Goal: Check status: Check status

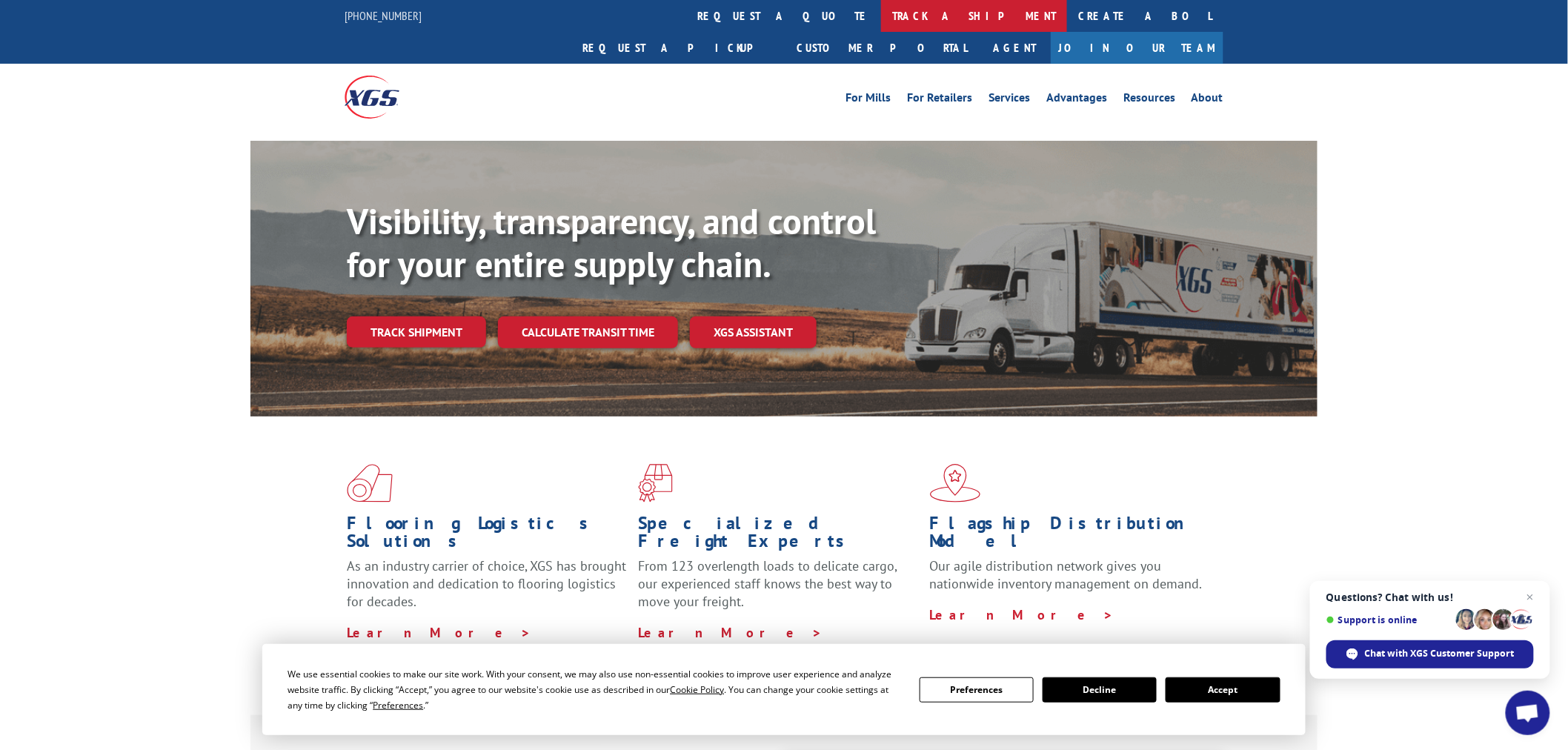
click at [881, 15] on link "track a shipment" at bounding box center [974, 16] width 186 height 32
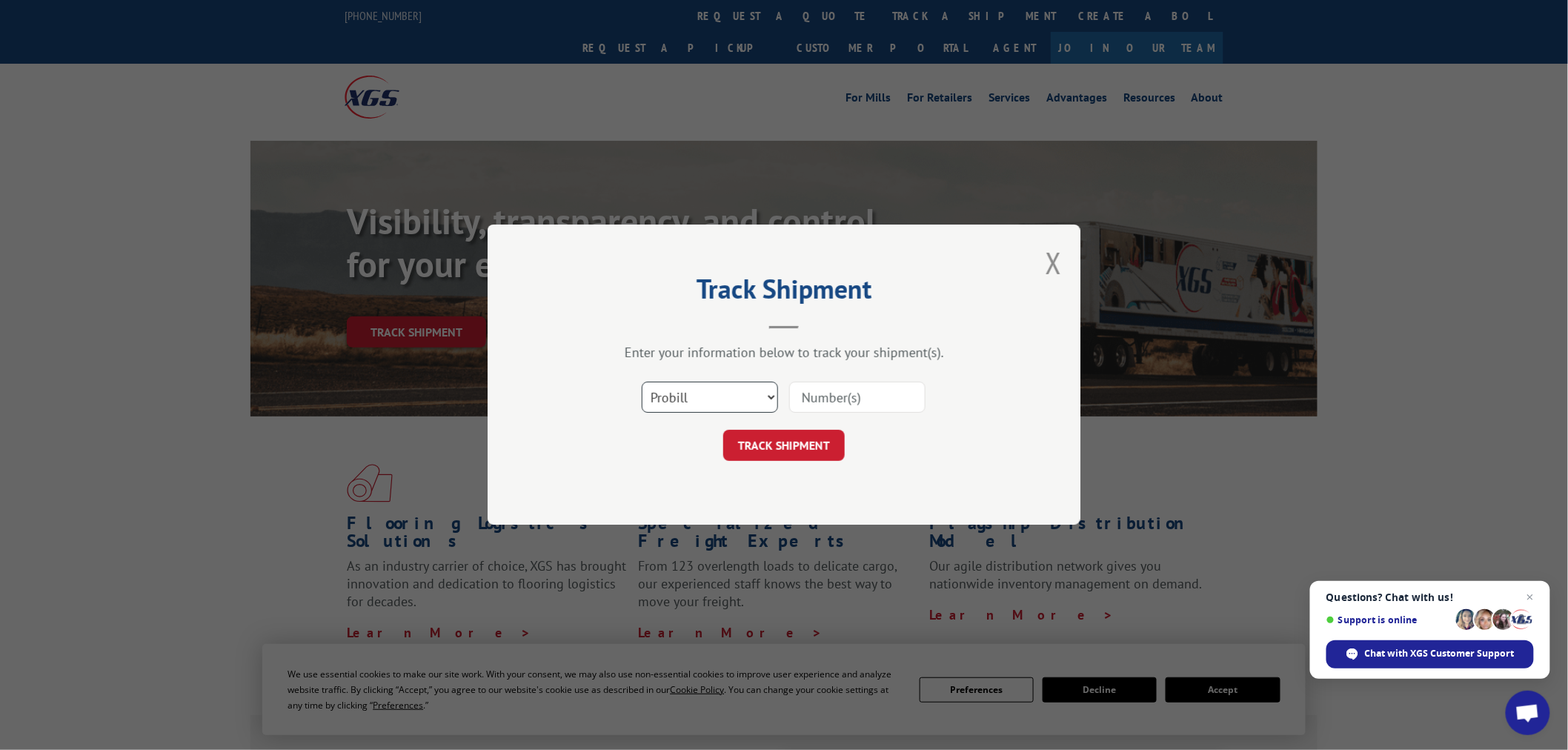
click at [765, 405] on select "Select category... Probill BOL PO" at bounding box center [710, 398] width 137 height 31
select select "bol"
click at [642, 383] on select "Select category... Probill BOL PO" at bounding box center [710, 398] width 137 height 31
click at [816, 413] on div at bounding box center [858, 398] width 137 height 34
click at [830, 396] on input at bounding box center [858, 398] width 137 height 31
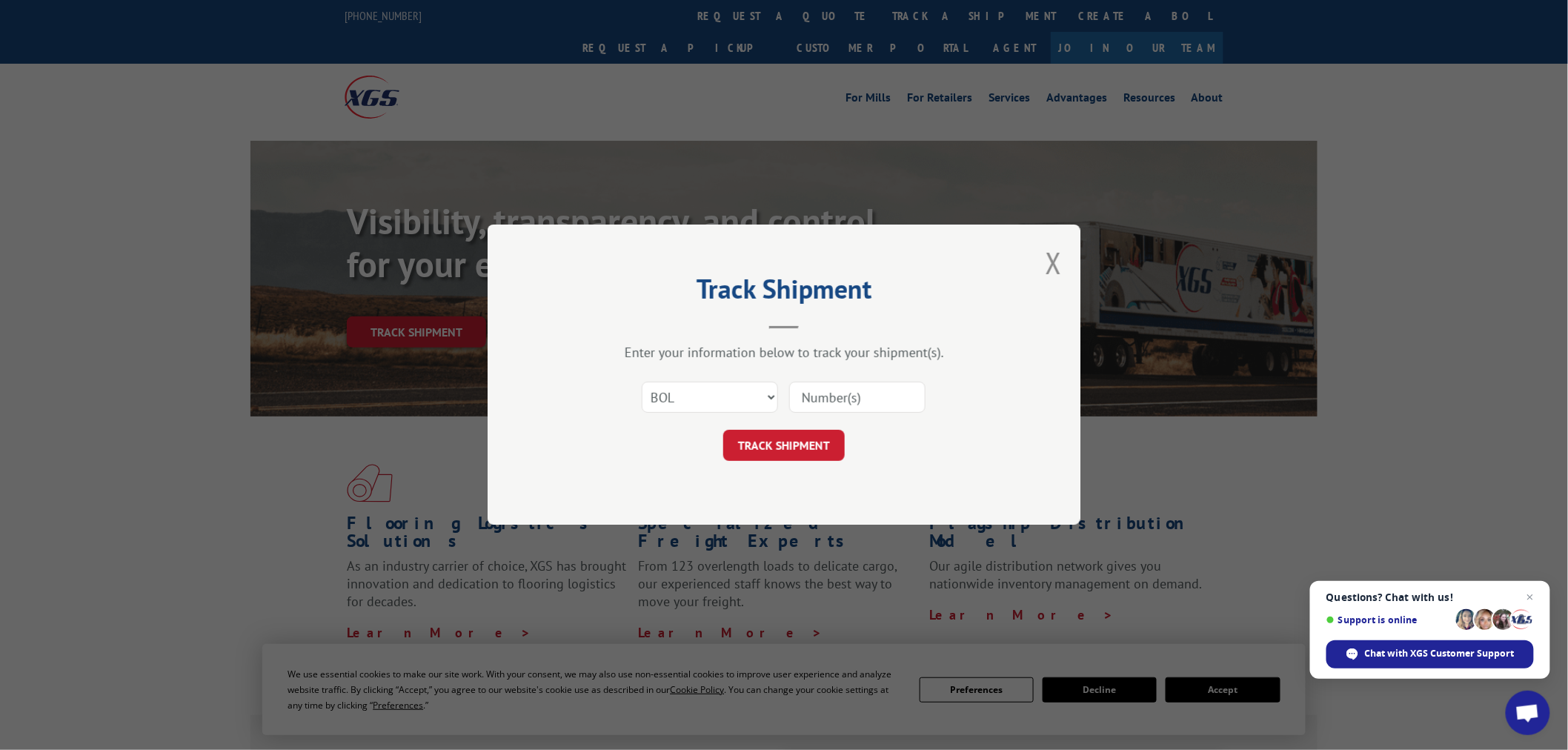
paste input "2402077"
type input "2402077"
click at [799, 435] on button "TRACK SHIPMENT" at bounding box center [784, 446] width 121 height 31
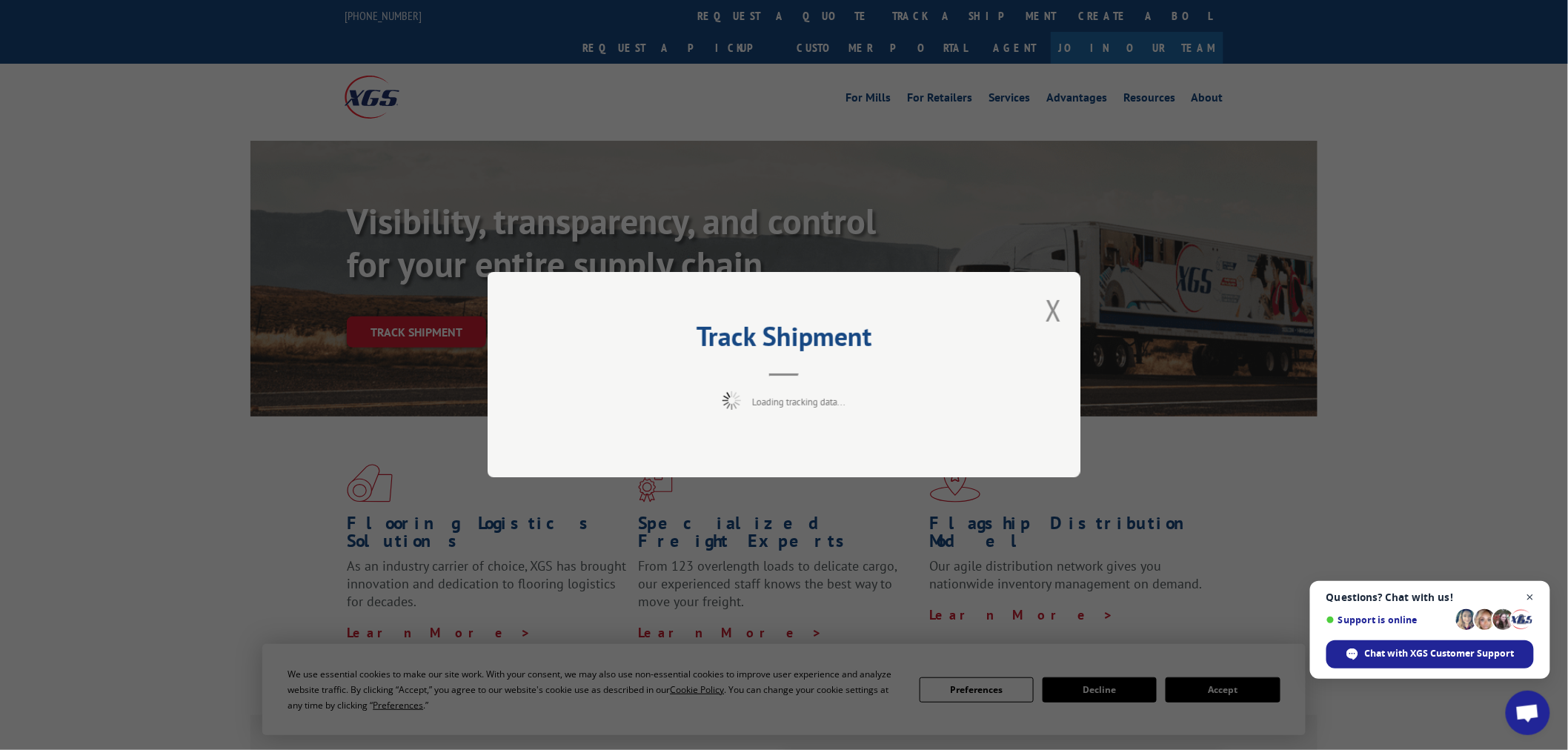
click at [1538, 605] on span "Open chat" at bounding box center [1530, 598] width 18 height 18
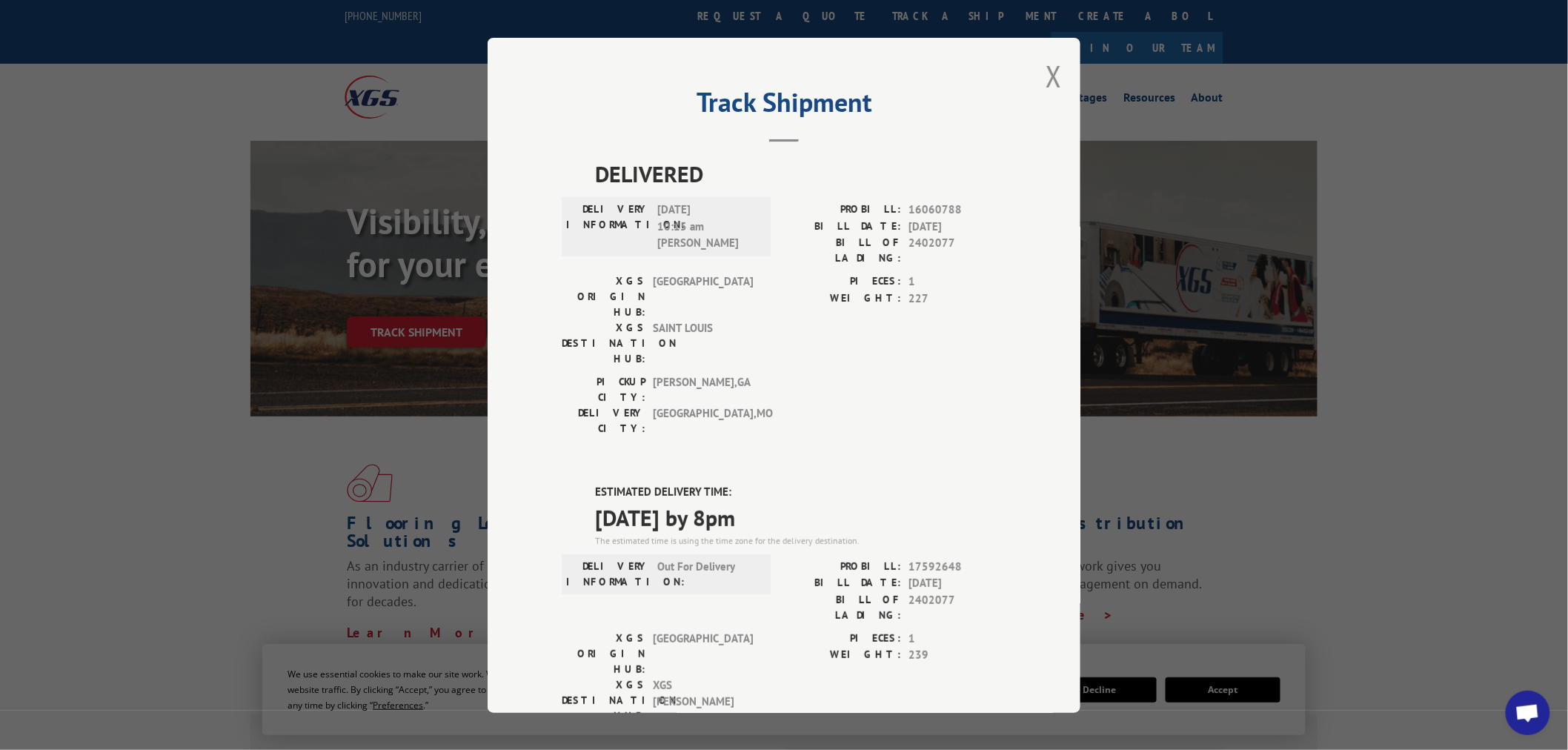
click at [1046, 81] on button "Close modal" at bounding box center [1054, 75] width 16 height 39
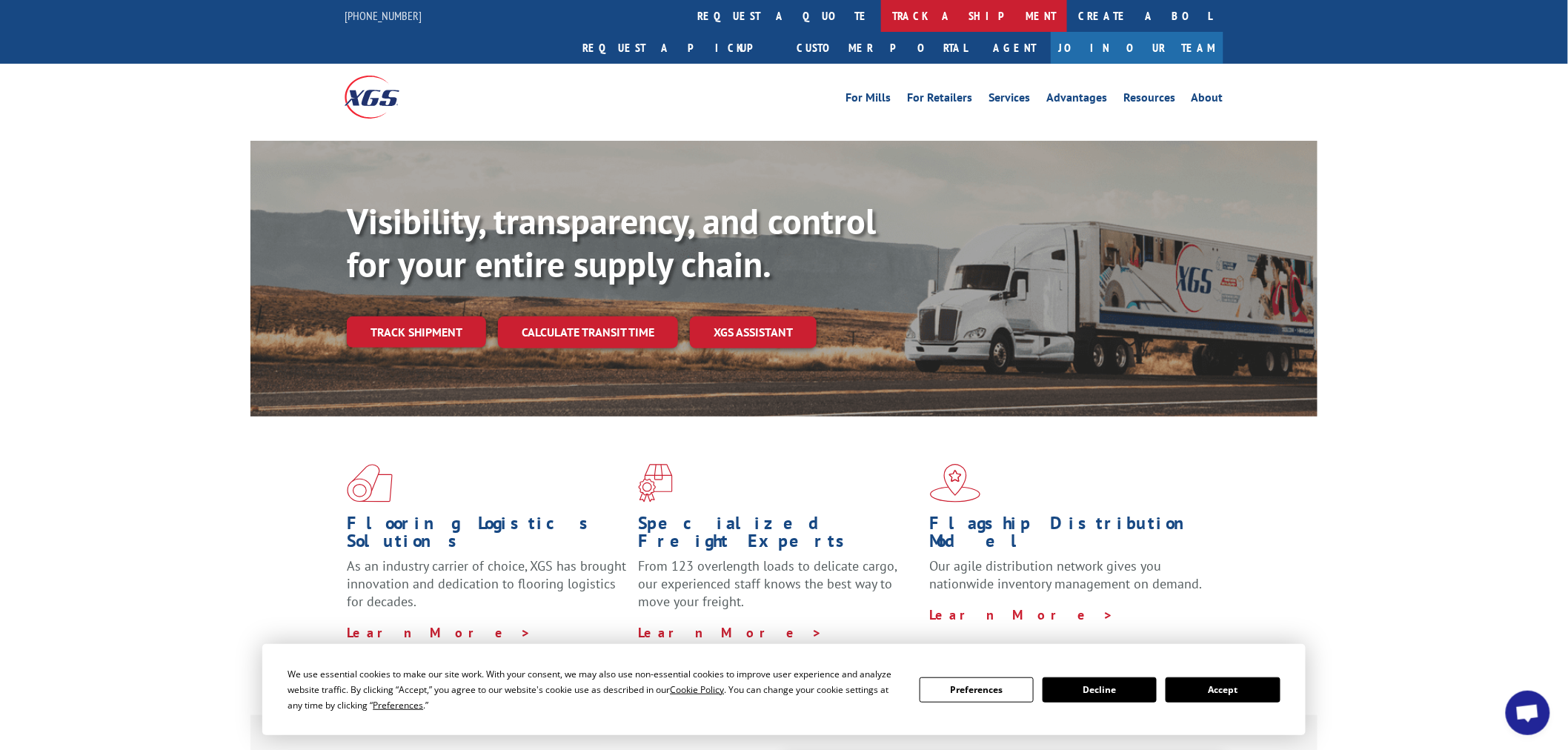
click at [881, 18] on link "track a shipment" at bounding box center [974, 16] width 186 height 32
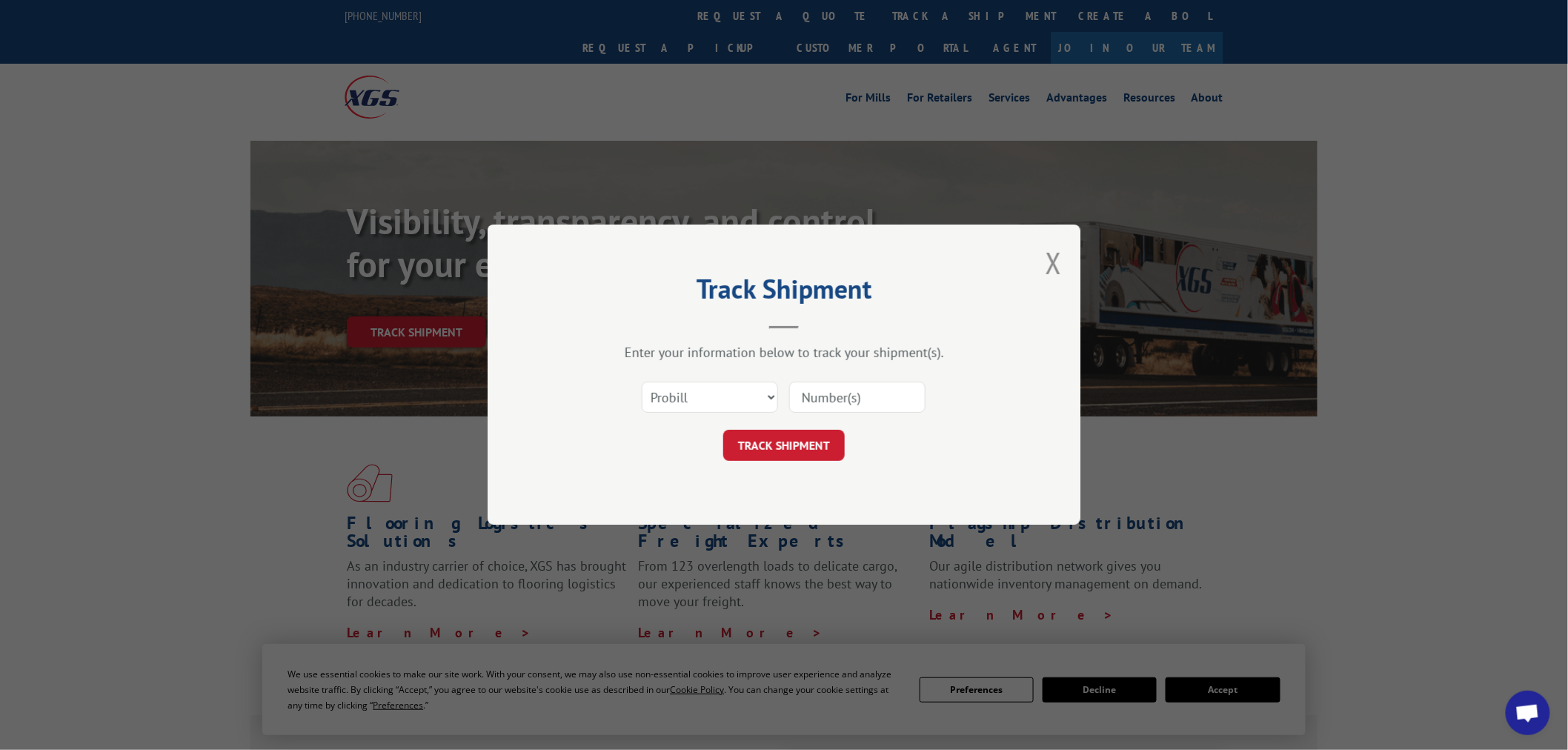
paste input "17469209"
type input "17469209"
click at [804, 450] on button "TRACK SHIPMENT" at bounding box center [784, 446] width 121 height 31
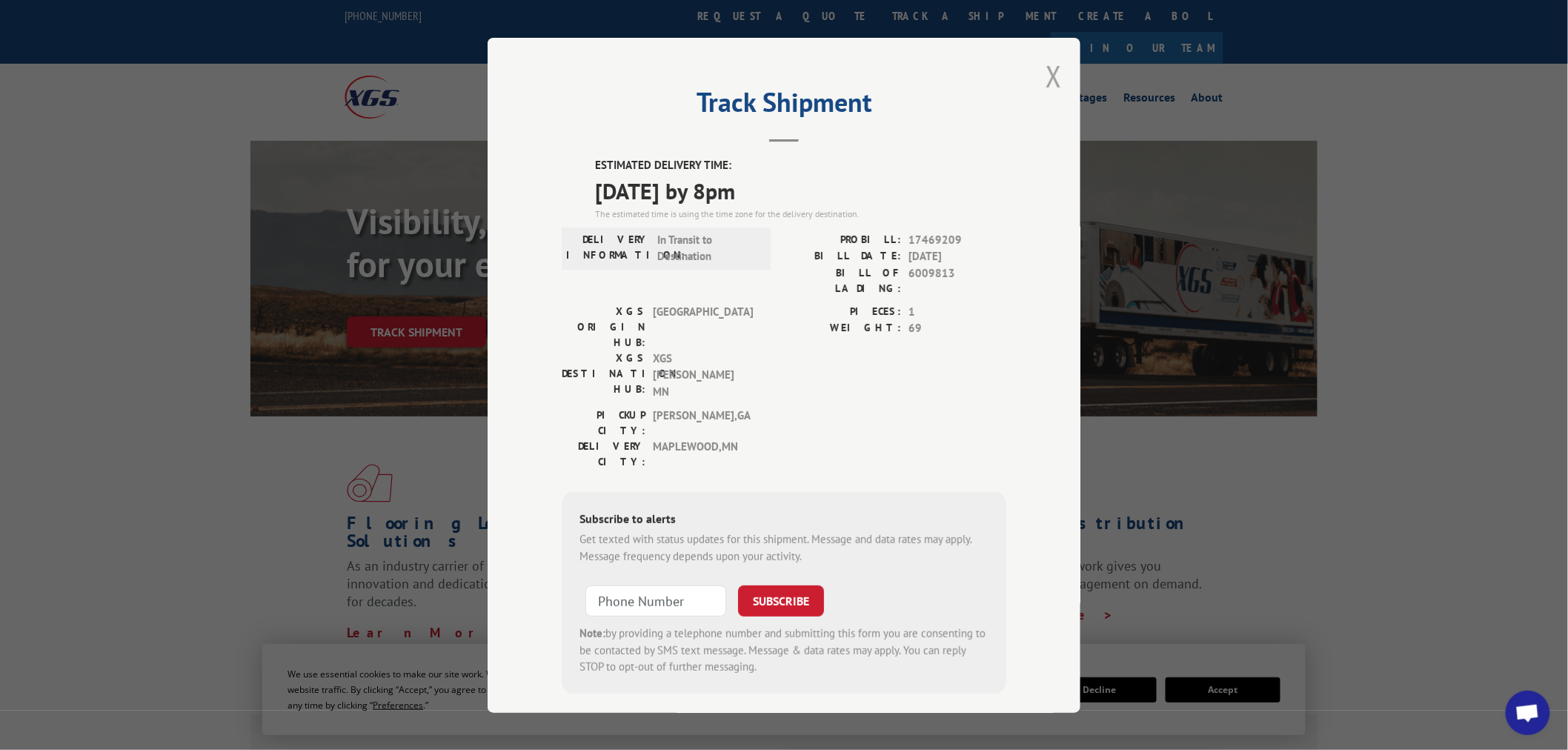
drag, startPoint x: 1049, startPoint y: 86, endPoint x: 893, endPoint y: 84, distance: 156.0
click at [1049, 86] on button "Close modal" at bounding box center [1054, 75] width 16 height 39
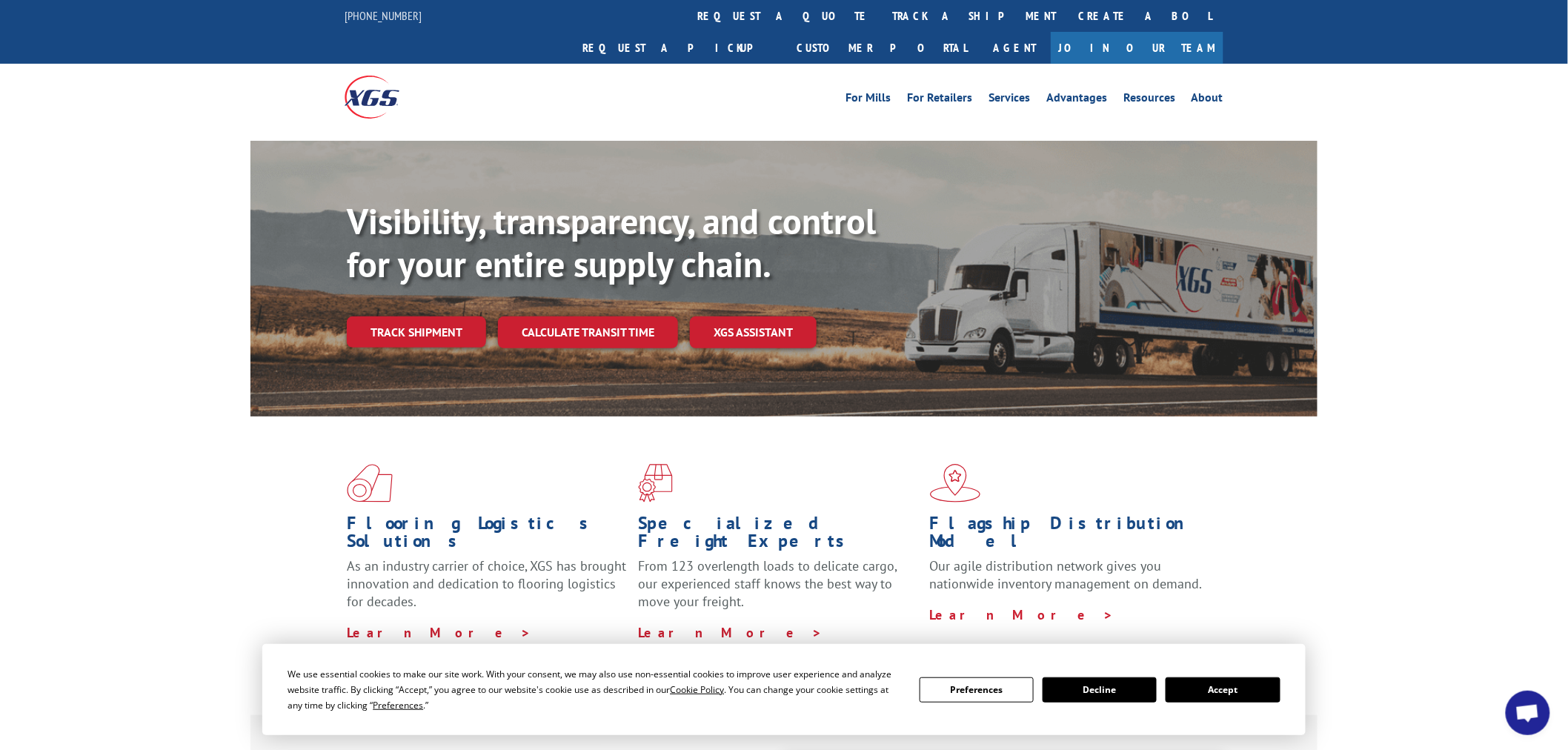
click at [881, 18] on link "track a shipment" at bounding box center [974, 16] width 186 height 32
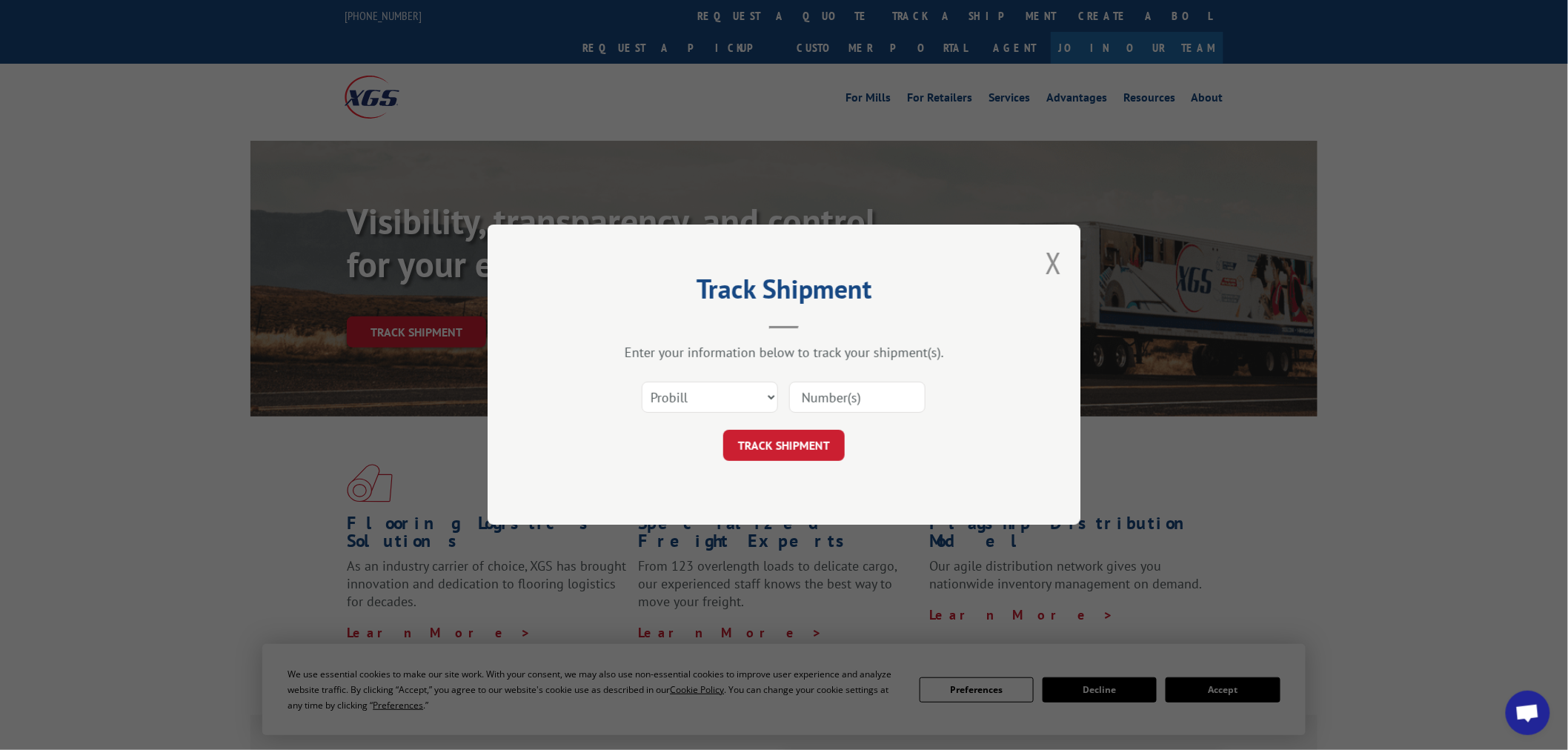
paste input "17468969"
type input "17468969"
click at [812, 449] on button "TRACK SHIPMENT" at bounding box center [784, 446] width 121 height 31
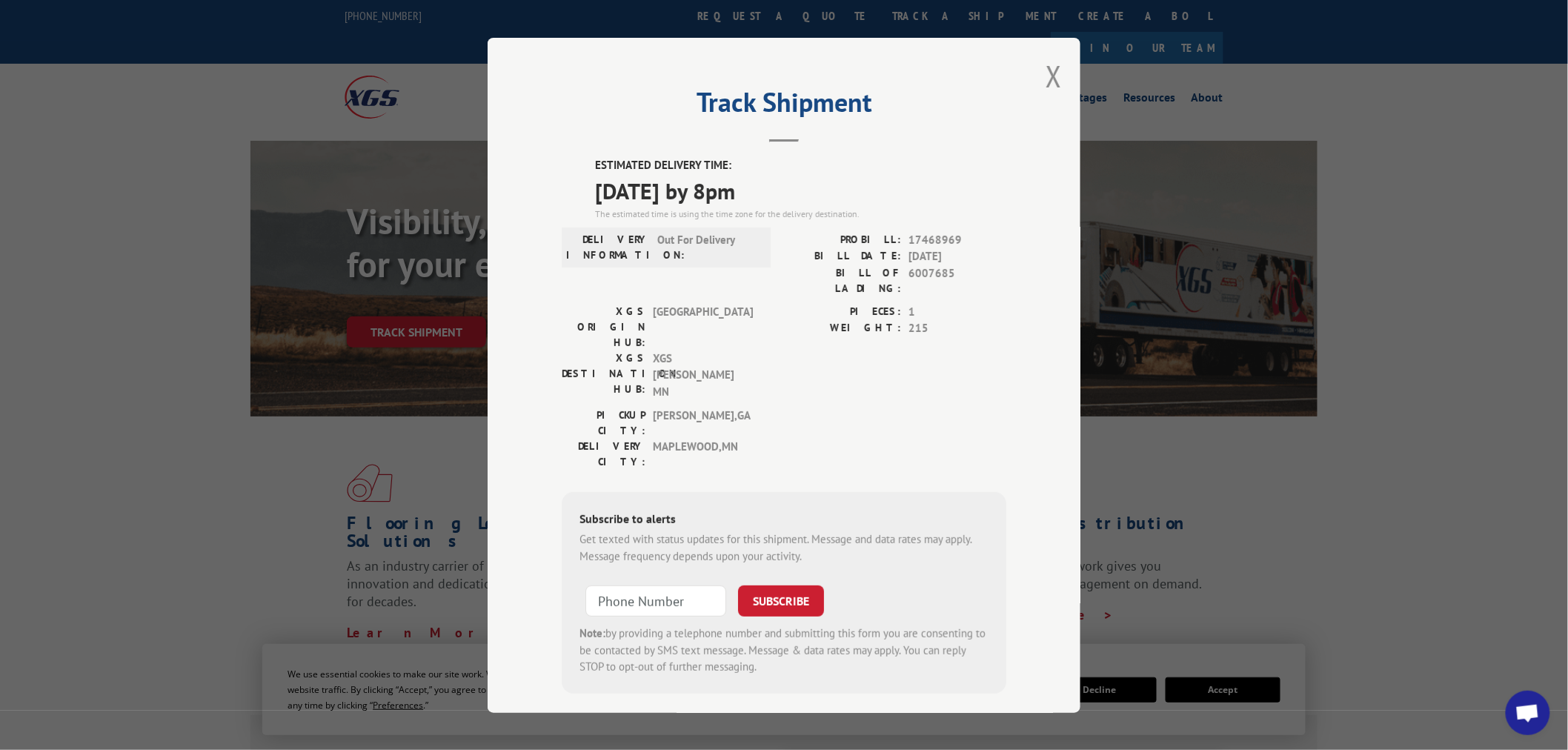
click at [1036, 94] on div "Track Shipment ESTIMATED DELIVERY TIME: [DATE] by 8pm The estimated time is usi…" at bounding box center [784, 376] width 593 height 676
click at [1048, 83] on button "Close modal" at bounding box center [1054, 75] width 16 height 39
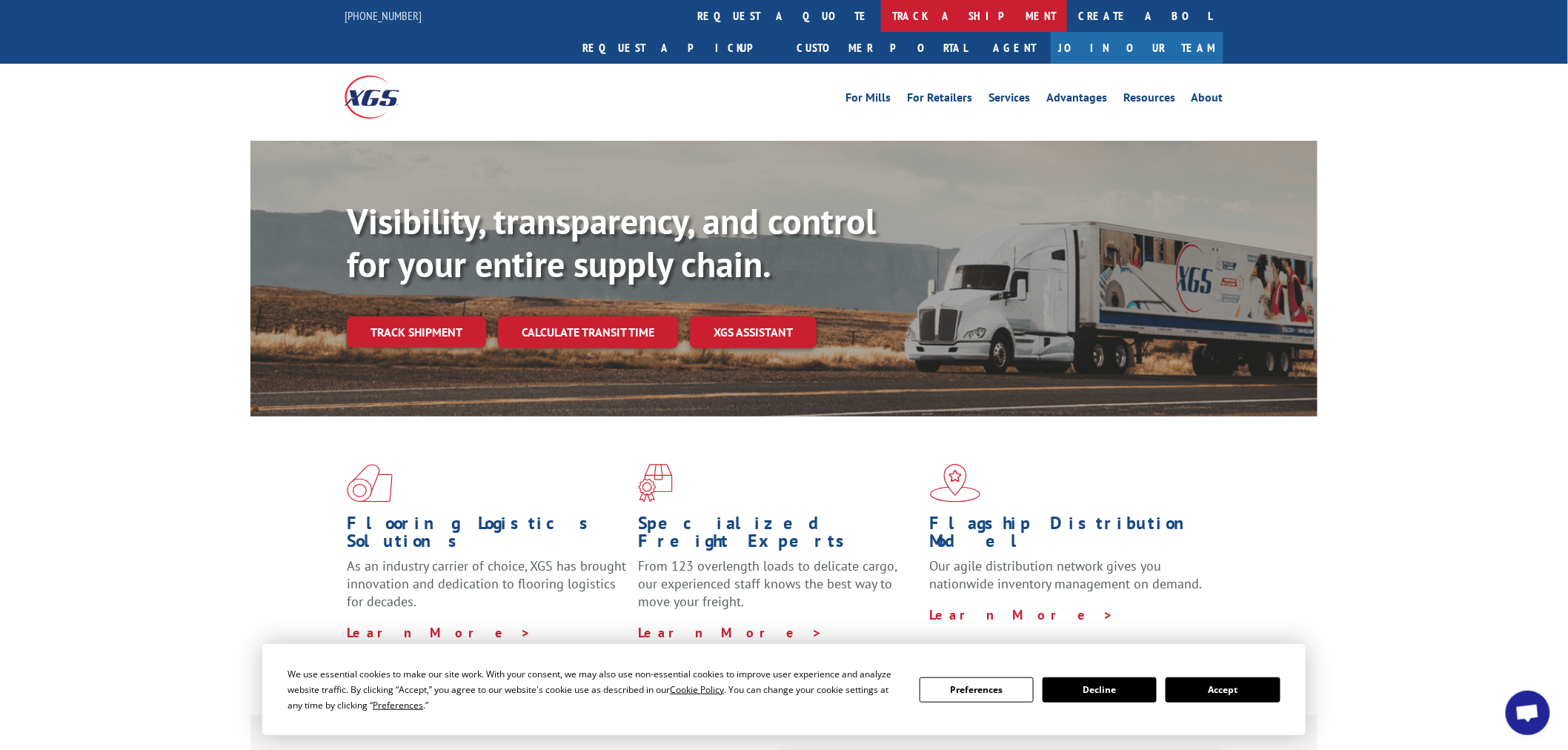
click at [881, 16] on link "track a shipment" at bounding box center [974, 16] width 186 height 32
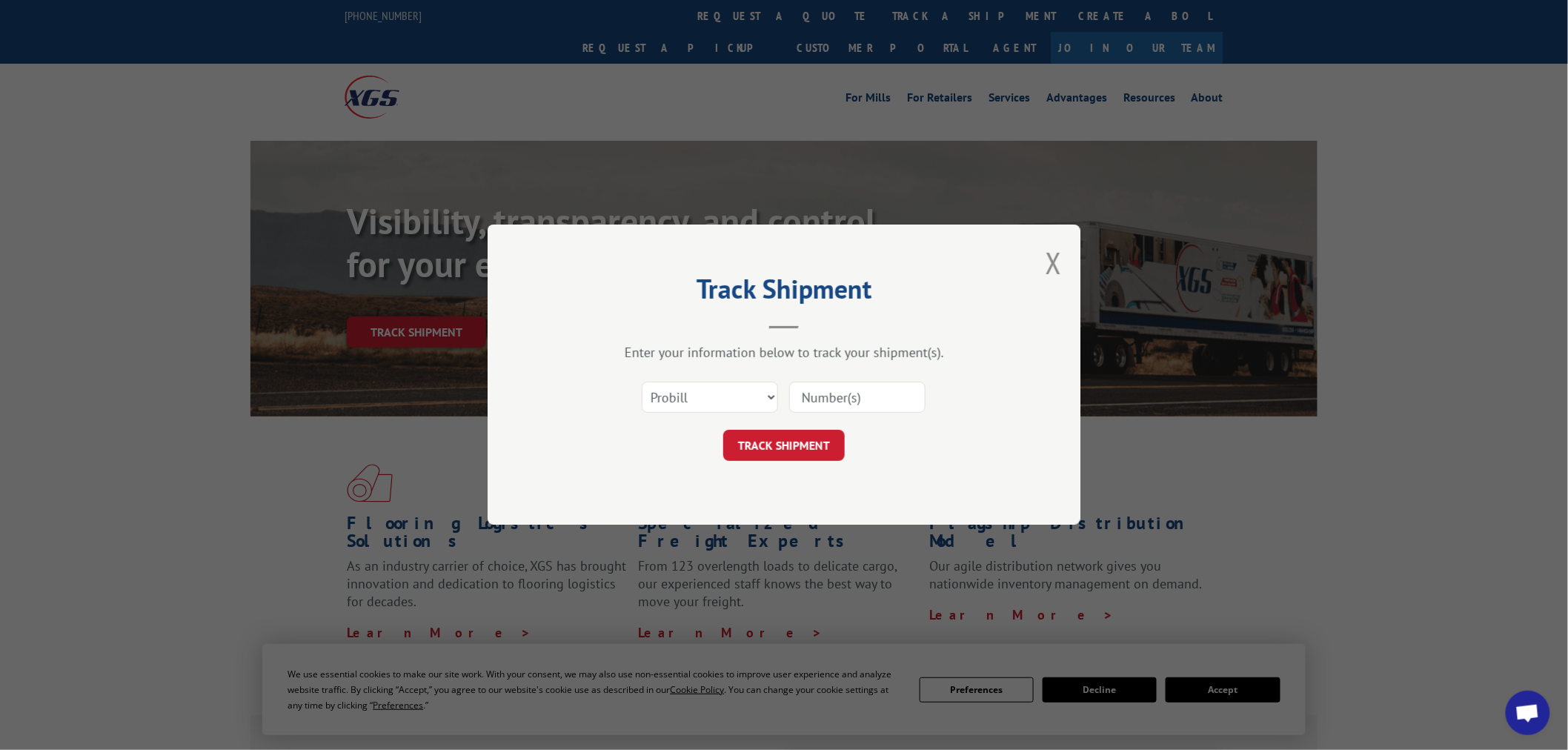
click at [700, 415] on div "Select category... Probill BOL PO" at bounding box center [784, 398] width 445 height 48
click at [707, 398] on select "Select category... Probill BOL PO" at bounding box center [710, 398] width 137 height 31
select select "bol"
click at [642, 383] on select "Select category... Probill BOL PO" at bounding box center [710, 398] width 137 height 31
click at [834, 398] on input at bounding box center [858, 398] width 137 height 31
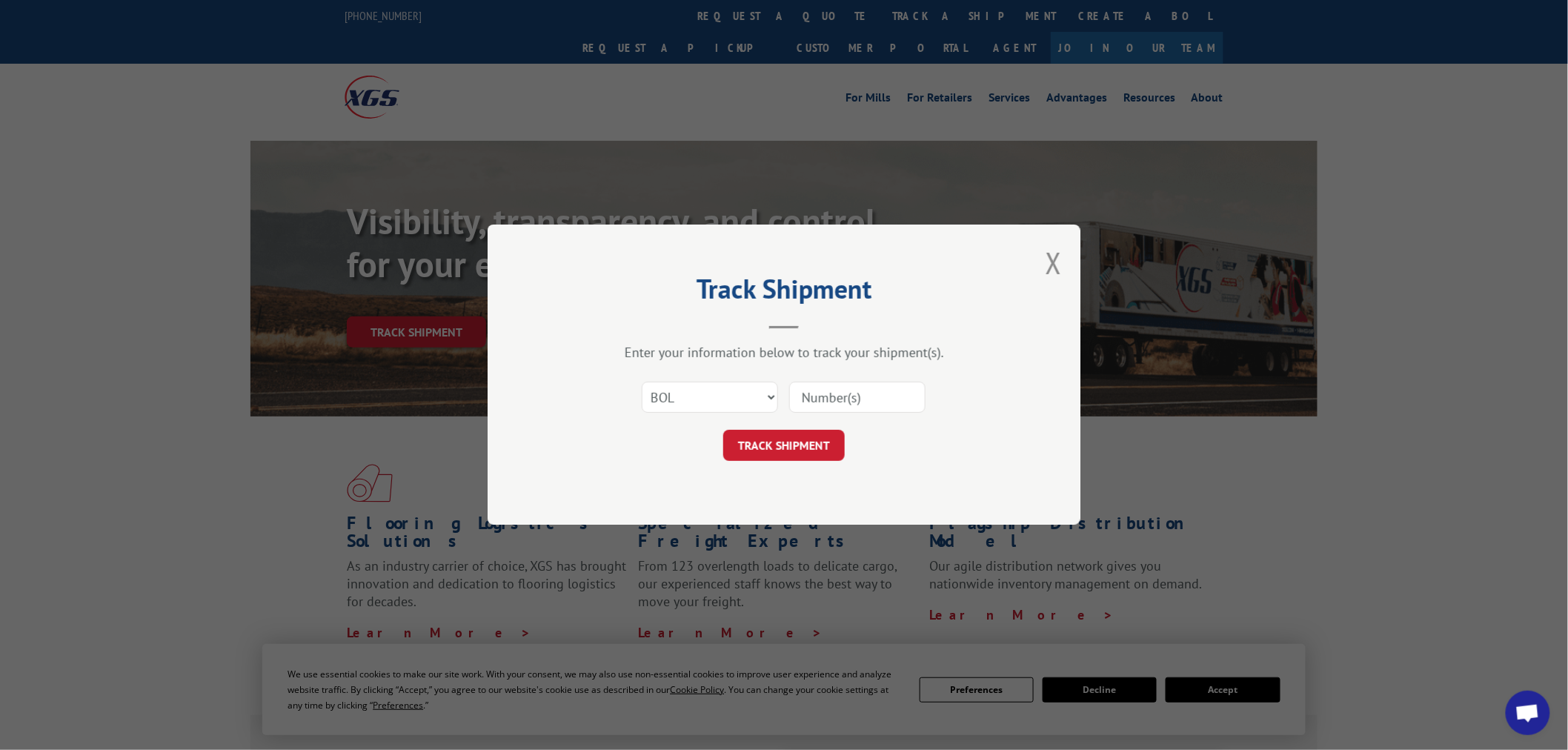
paste input "17259265"
type input "17259265"
click at [800, 431] on button "TRACK SHIPMENT" at bounding box center [784, 446] width 121 height 31
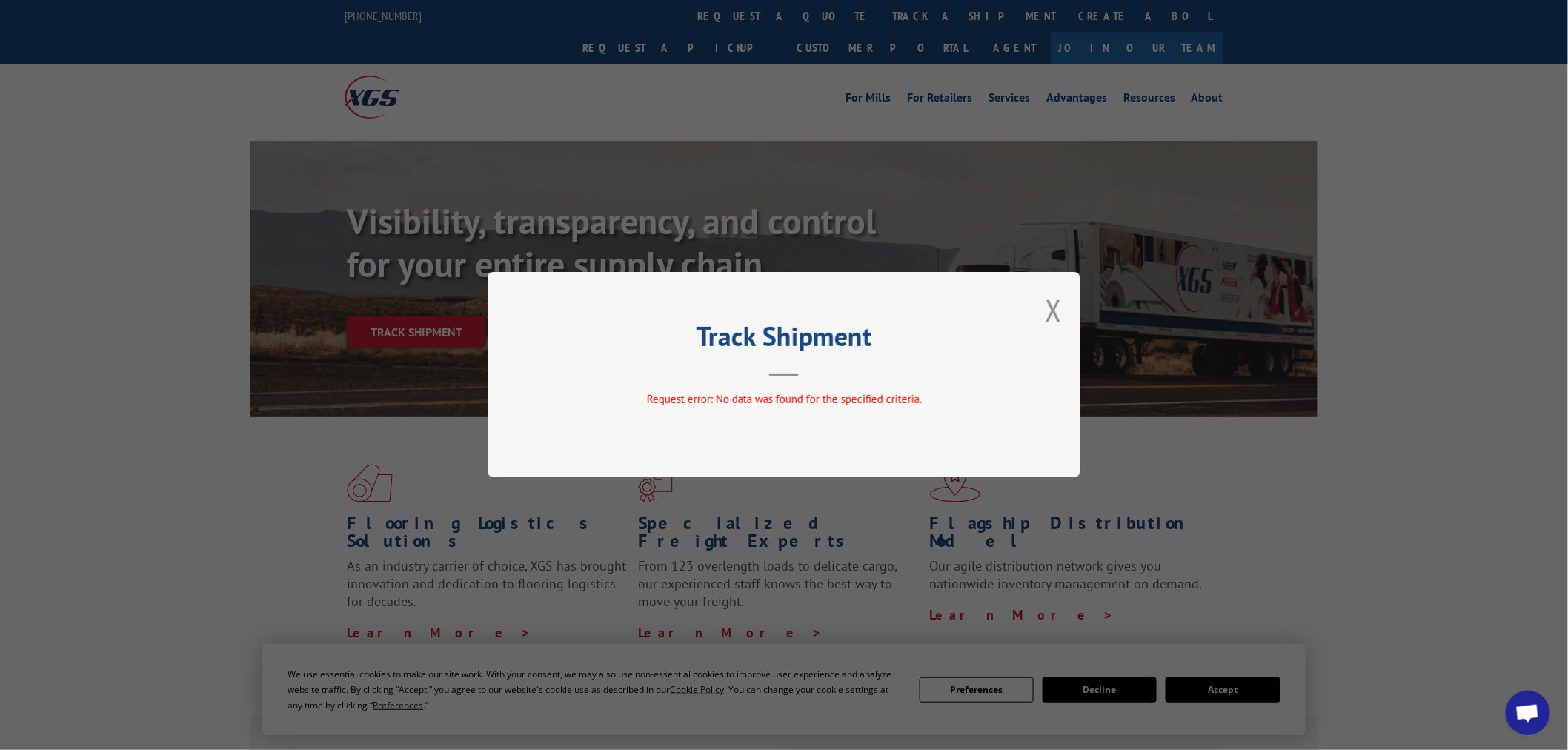
drag, startPoint x: 1061, startPoint y: 310, endPoint x: 739, endPoint y: 117, distance: 375.4
click at [1051, 310] on button "Close modal" at bounding box center [1054, 310] width 16 height 39
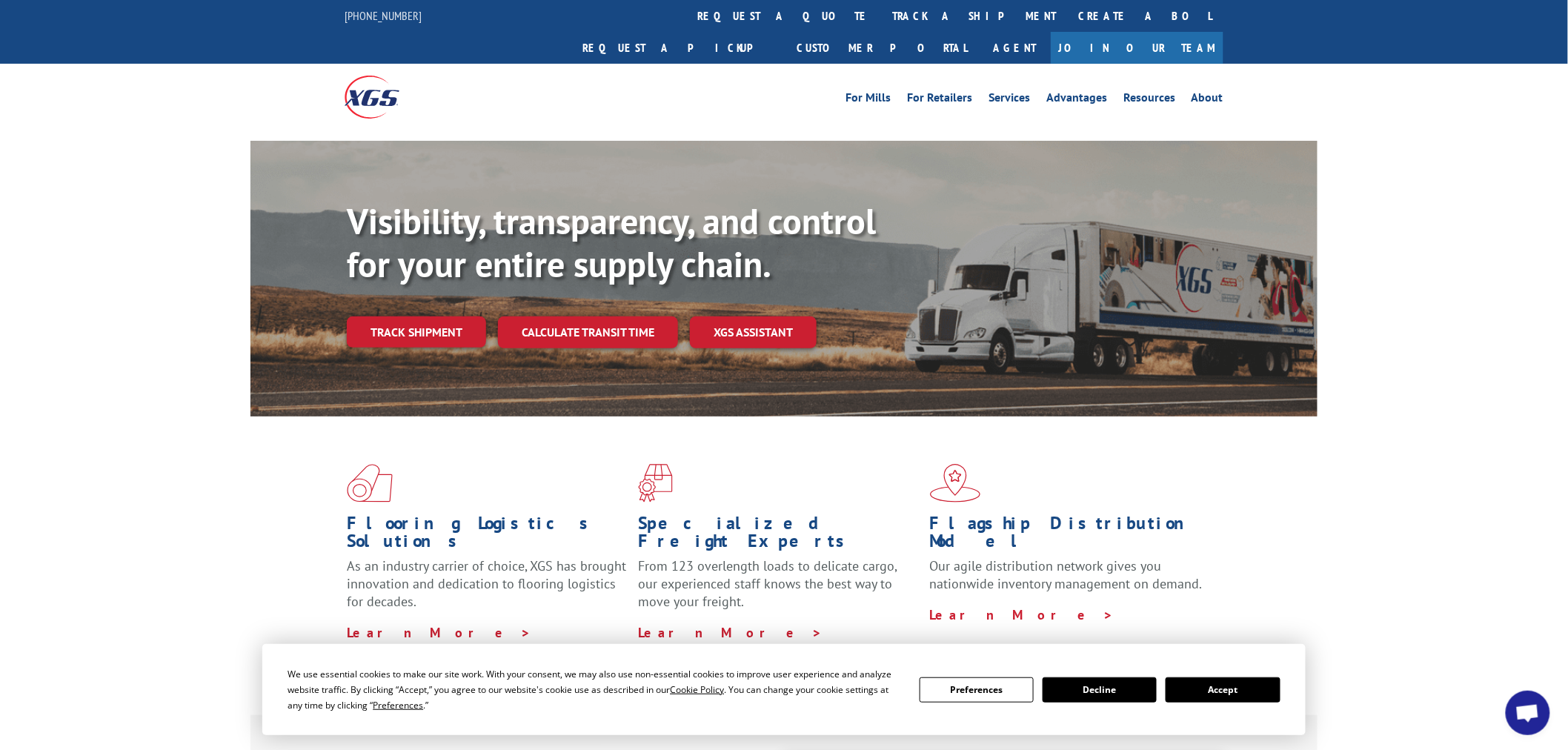
click at [881, 16] on link "track a shipment" at bounding box center [974, 16] width 186 height 32
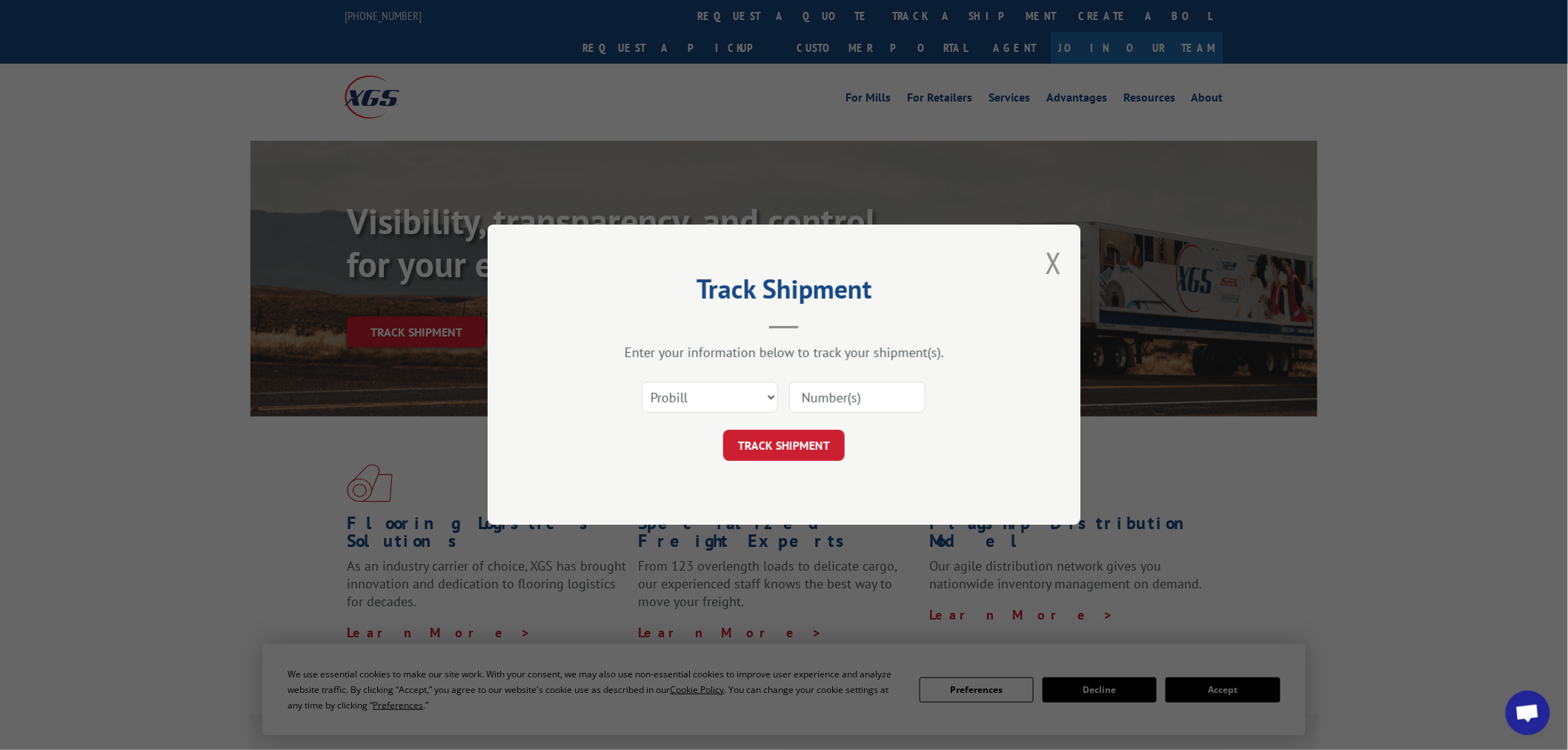
click at [842, 399] on input at bounding box center [858, 398] width 137 height 31
paste input "17259265"
type input "17259265"
click at [794, 452] on button "TRACK SHIPMENT" at bounding box center [784, 446] width 121 height 31
